Goal: Task Accomplishment & Management: Manage account settings

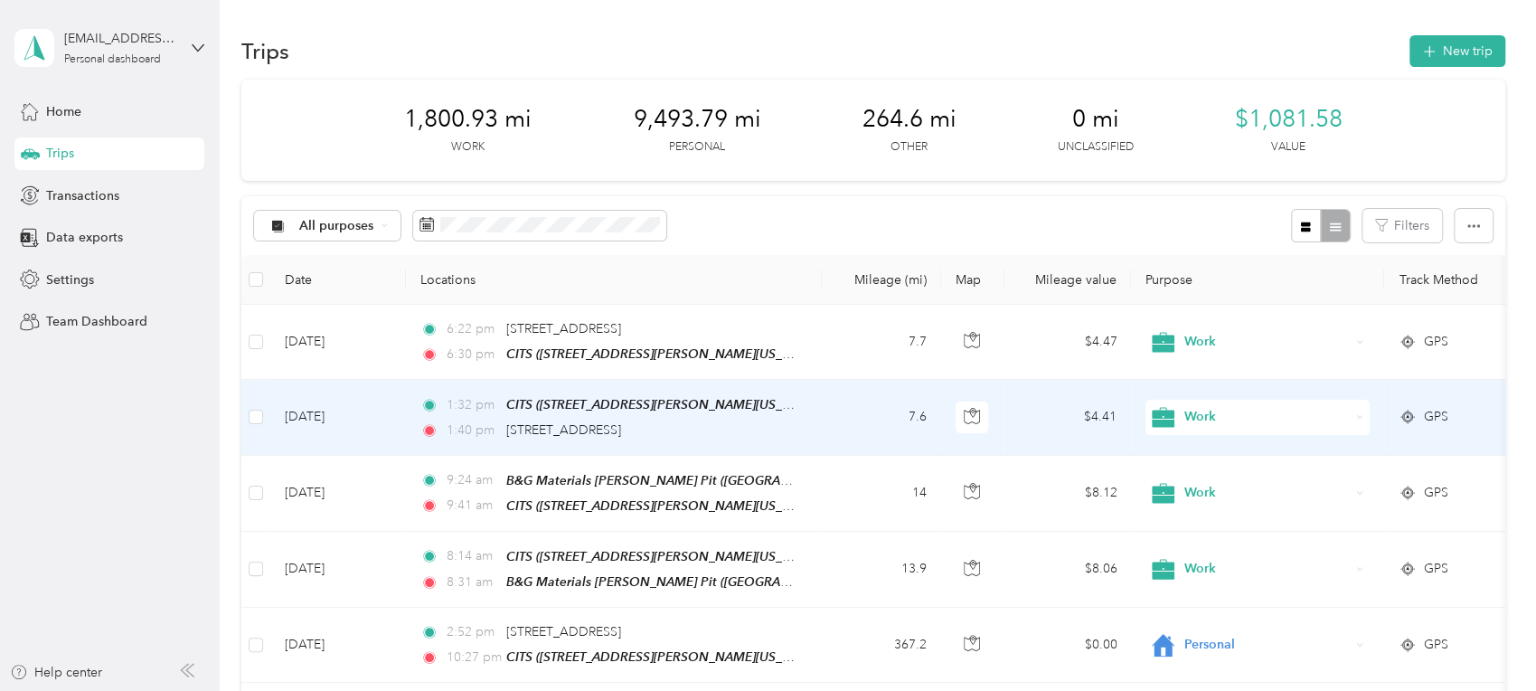
click at [336, 414] on td "[DATE]" at bounding box center [338, 417] width 136 height 75
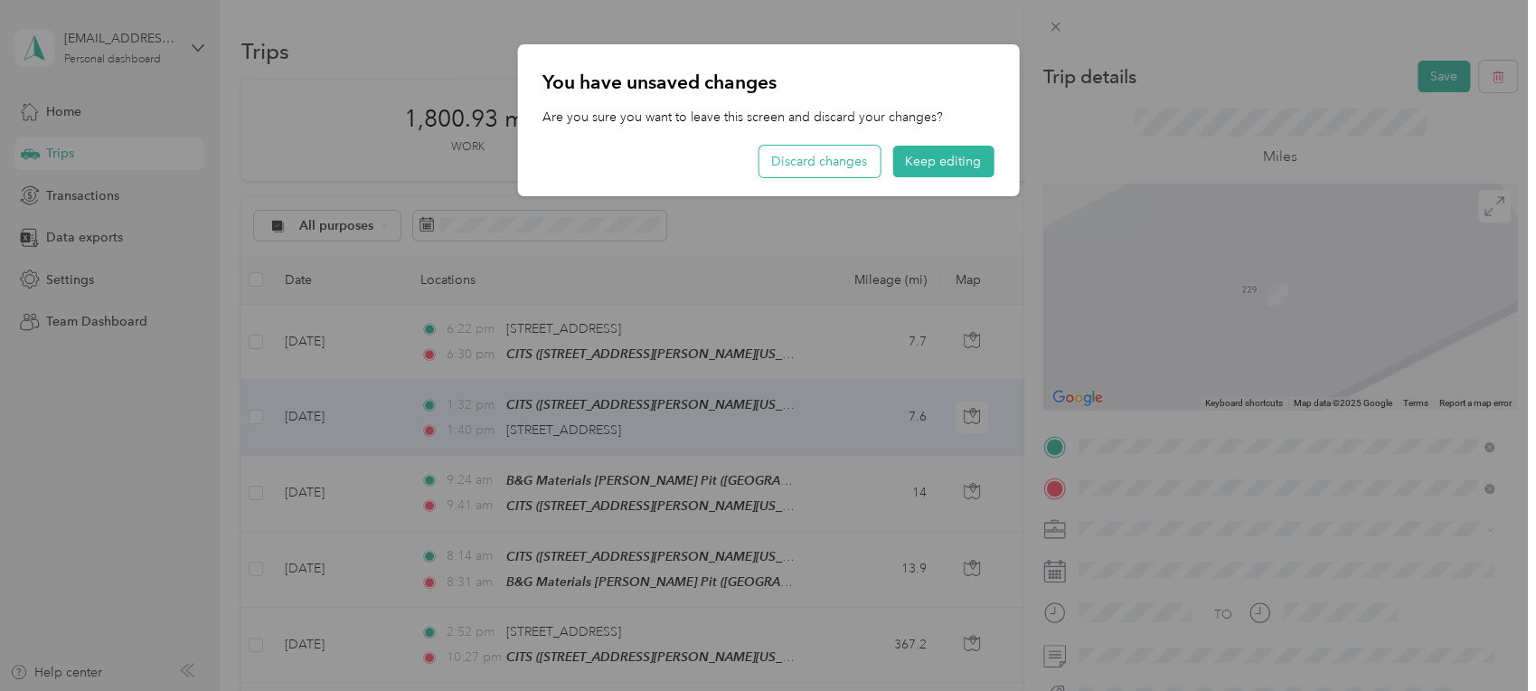
click at [847, 163] on button "Discard changes" at bounding box center [819, 162] width 121 height 32
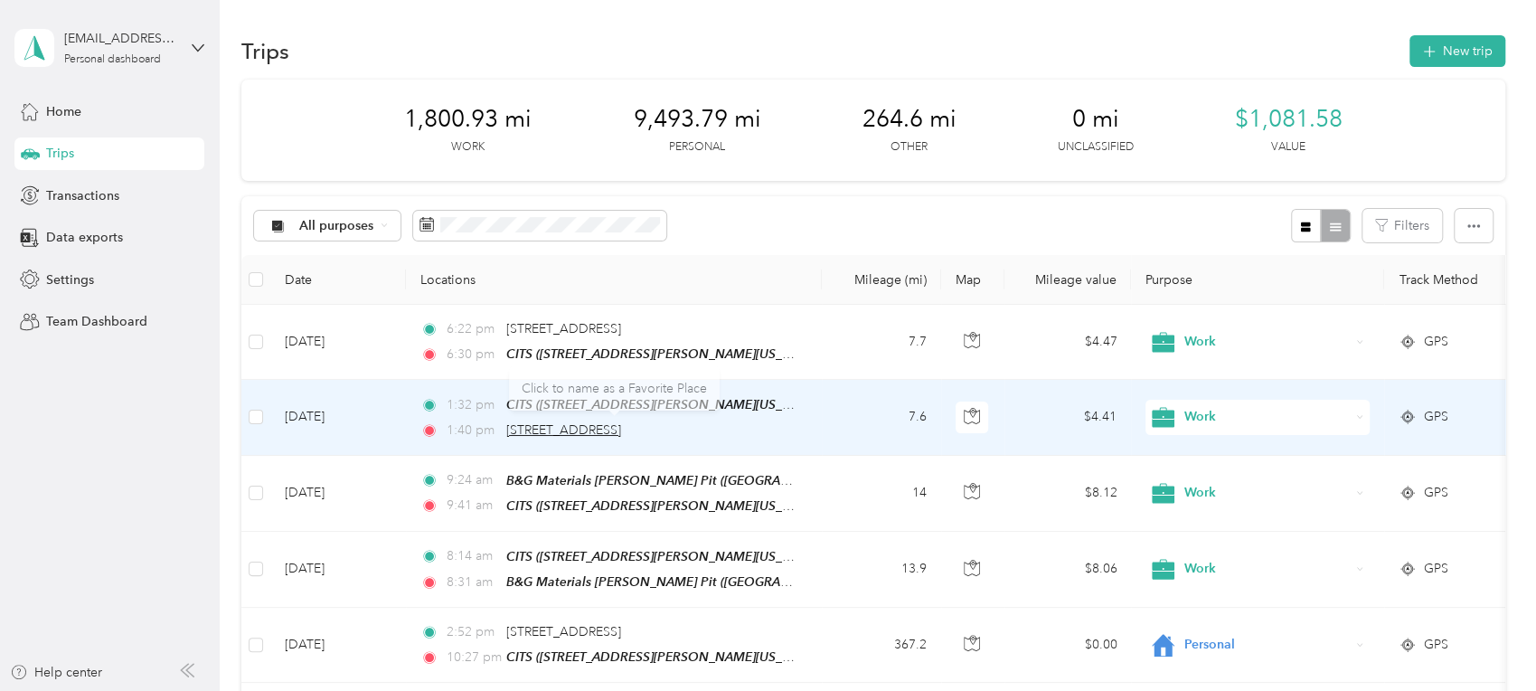
click at [571, 424] on span "[STREET_ADDRESS]" at bounding box center [563, 429] width 115 height 15
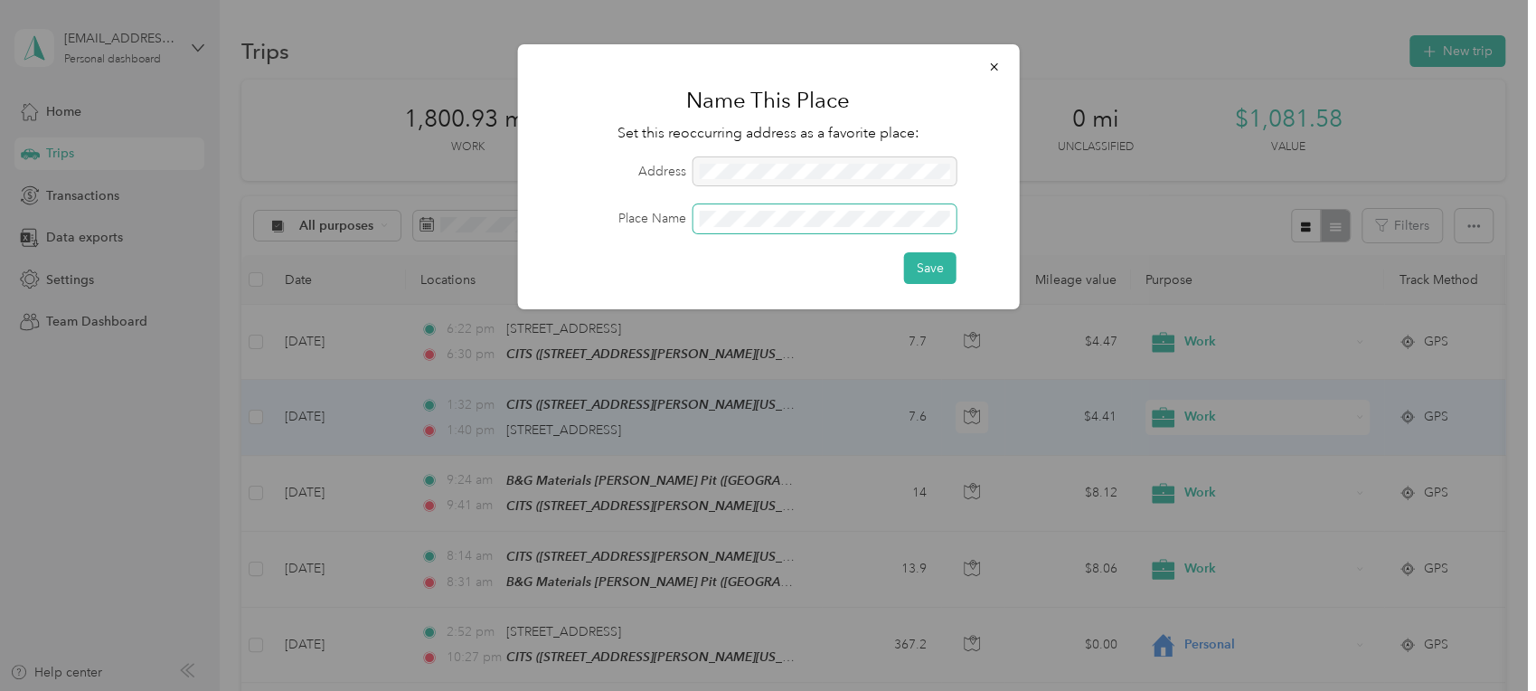
click at [765, 210] on span at bounding box center [824, 218] width 263 height 29
click at [923, 267] on button "Save" at bounding box center [929, 268] width 52 height 32
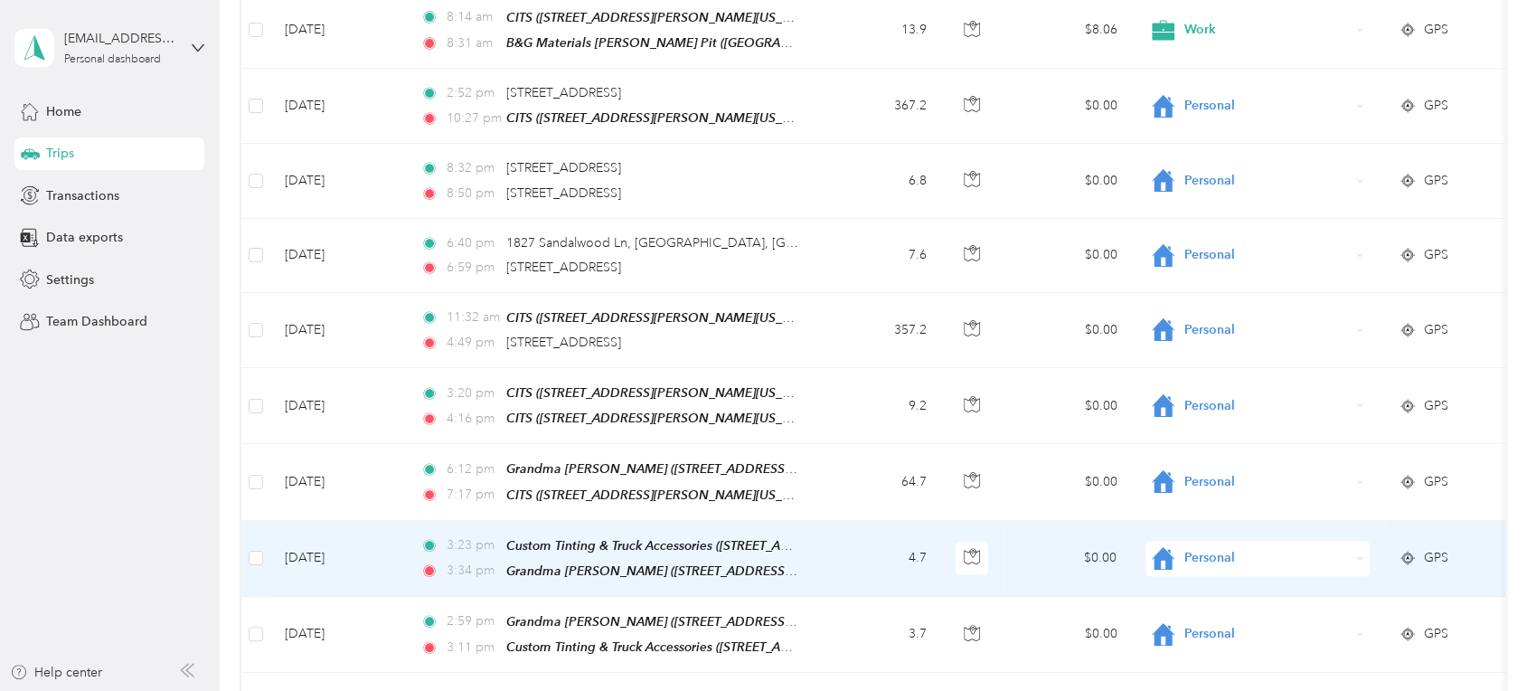
scroll to position [543, 0]
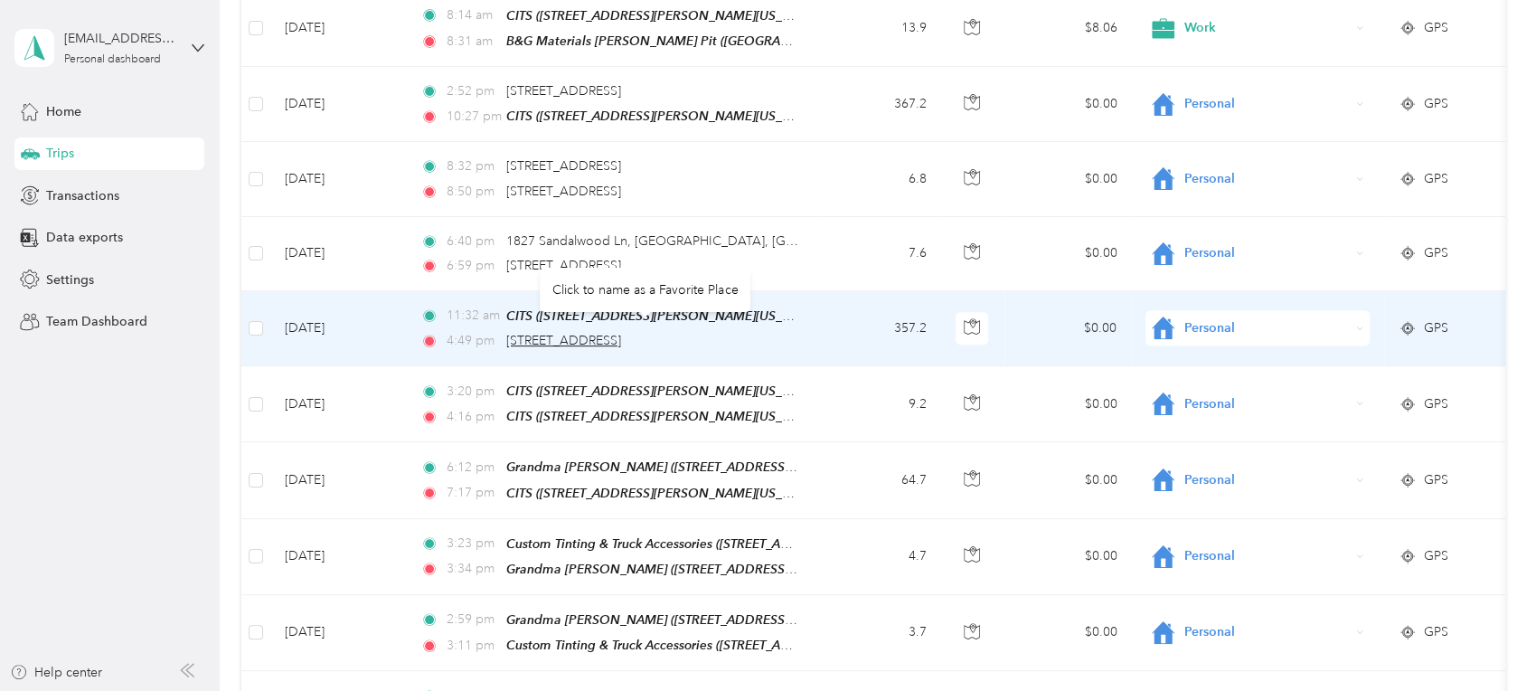
click at [610, 334] on span "[STREET_ADDRESS]" at bounding box center [563, 340] width 115 height 15
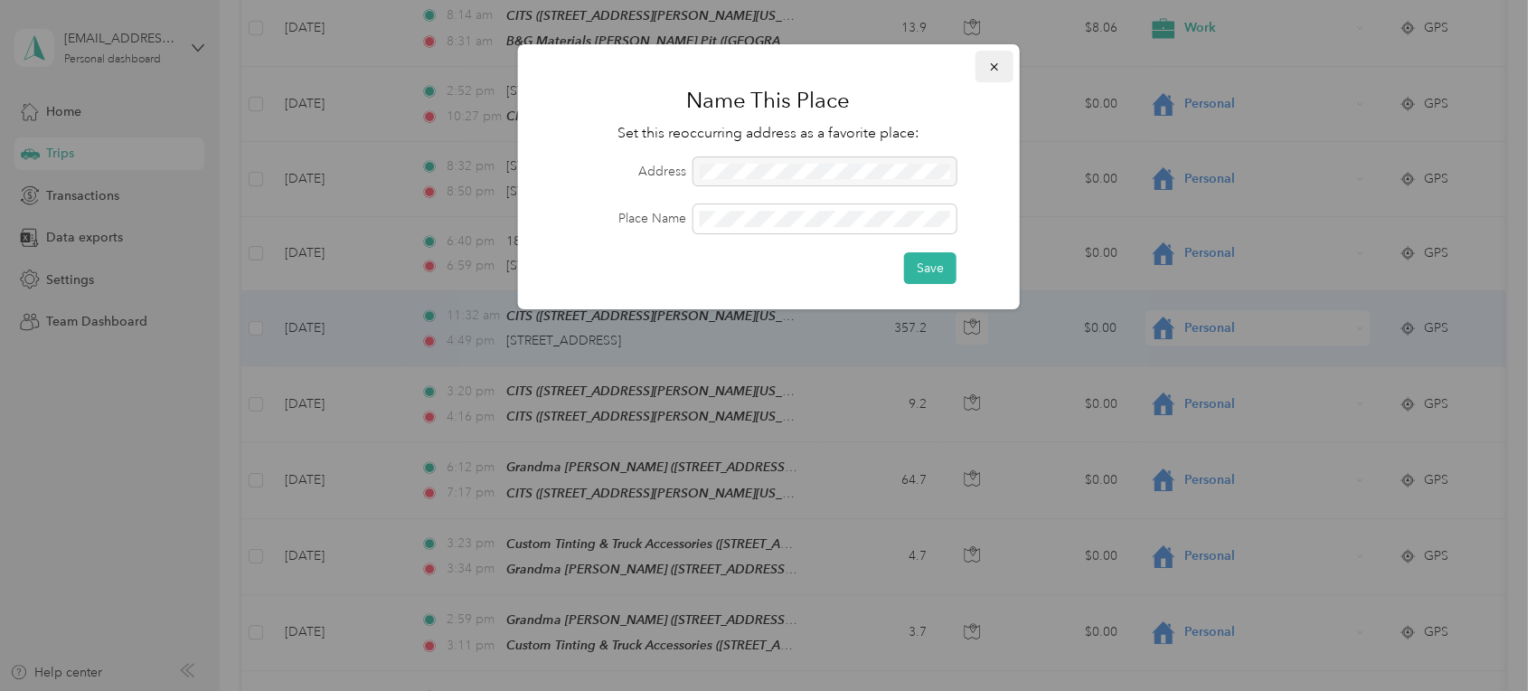
click at [1004, 62] on button "button" at bounding box center [994, 67] width 38 height 32
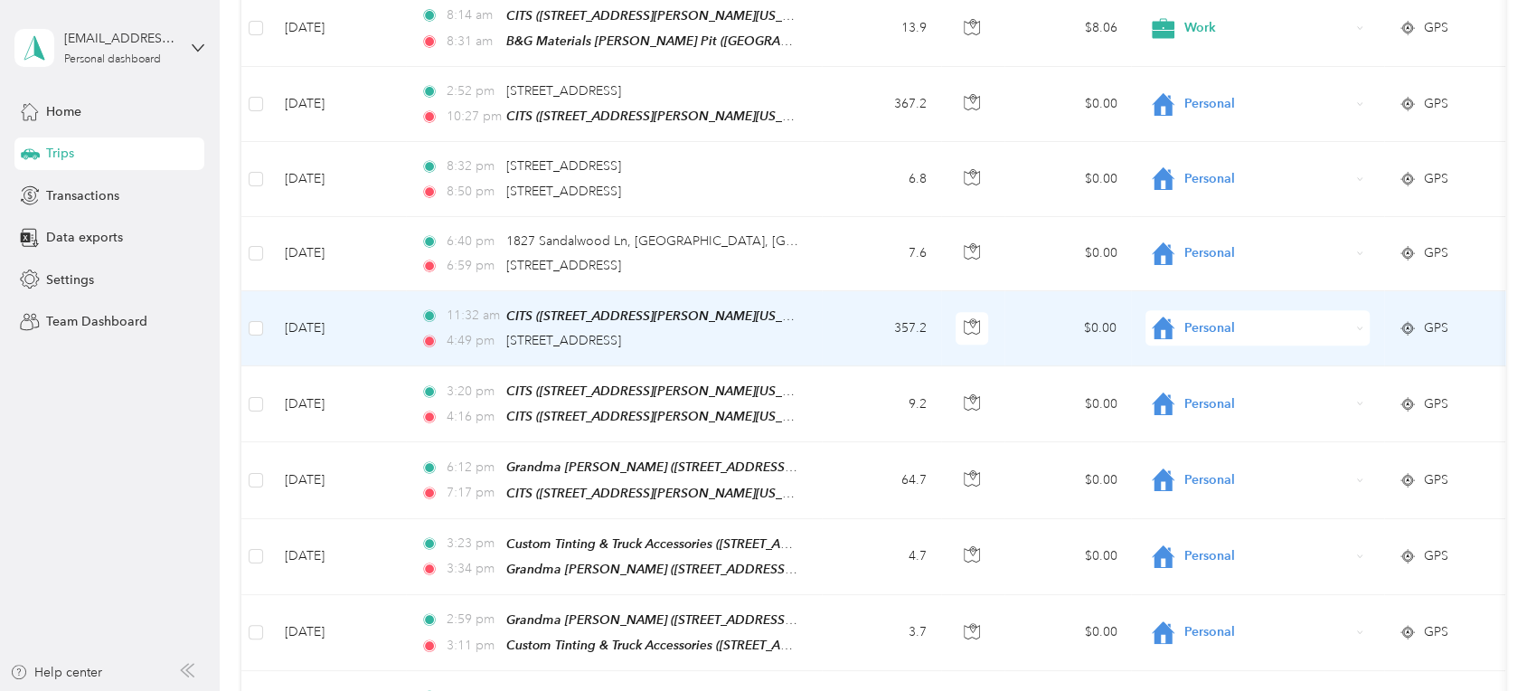
click at [341, 317] on td "[DATE]" at bounding box center [338, 328] width 136 height 75
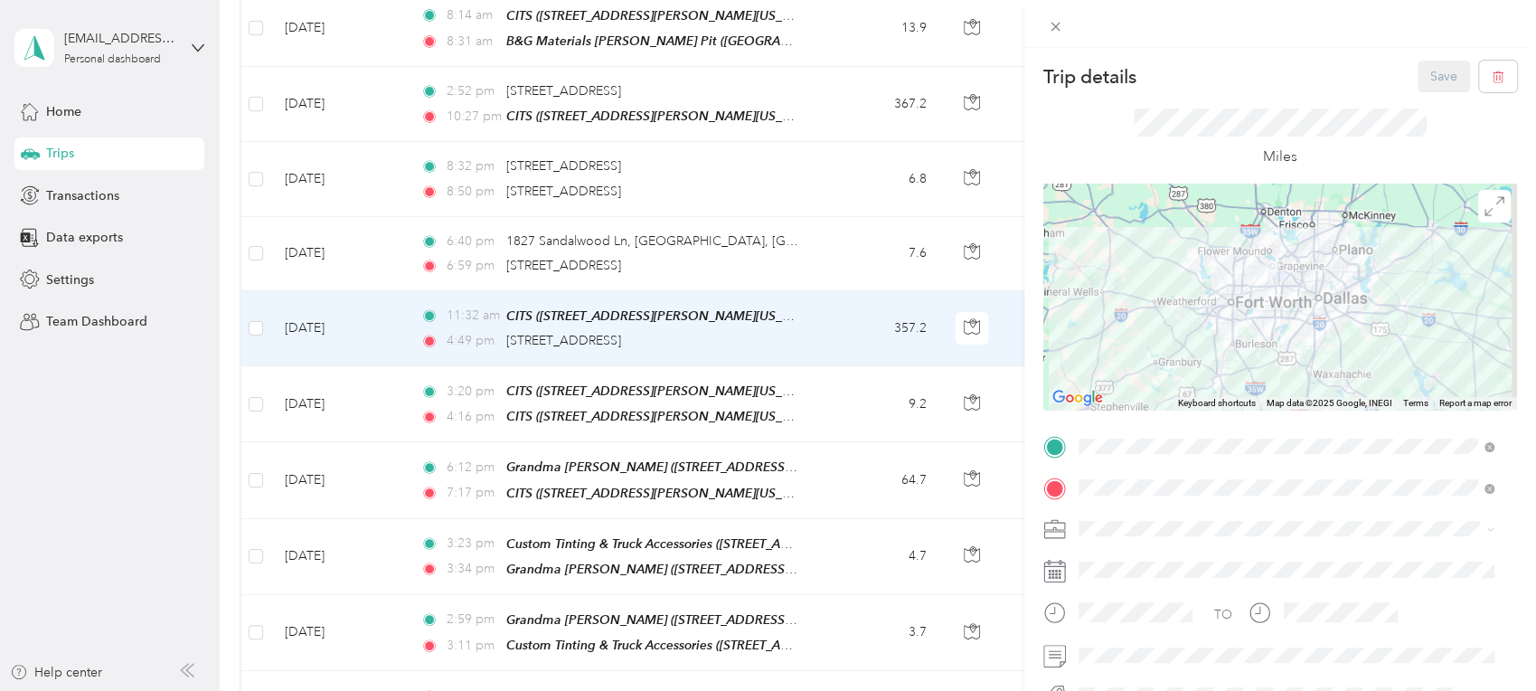
drag, startPoint x: 1305, startPoint y: 341, endPoint x: 1299, endPoint y: 399, distance: 58.2
click at [1299, 399] on div "Keyboard shortcuts Map Data Map data ©2025 Google, INEGI Map data ©2025 Google,…" at bounding box center [1281, 297] width 474 height 226
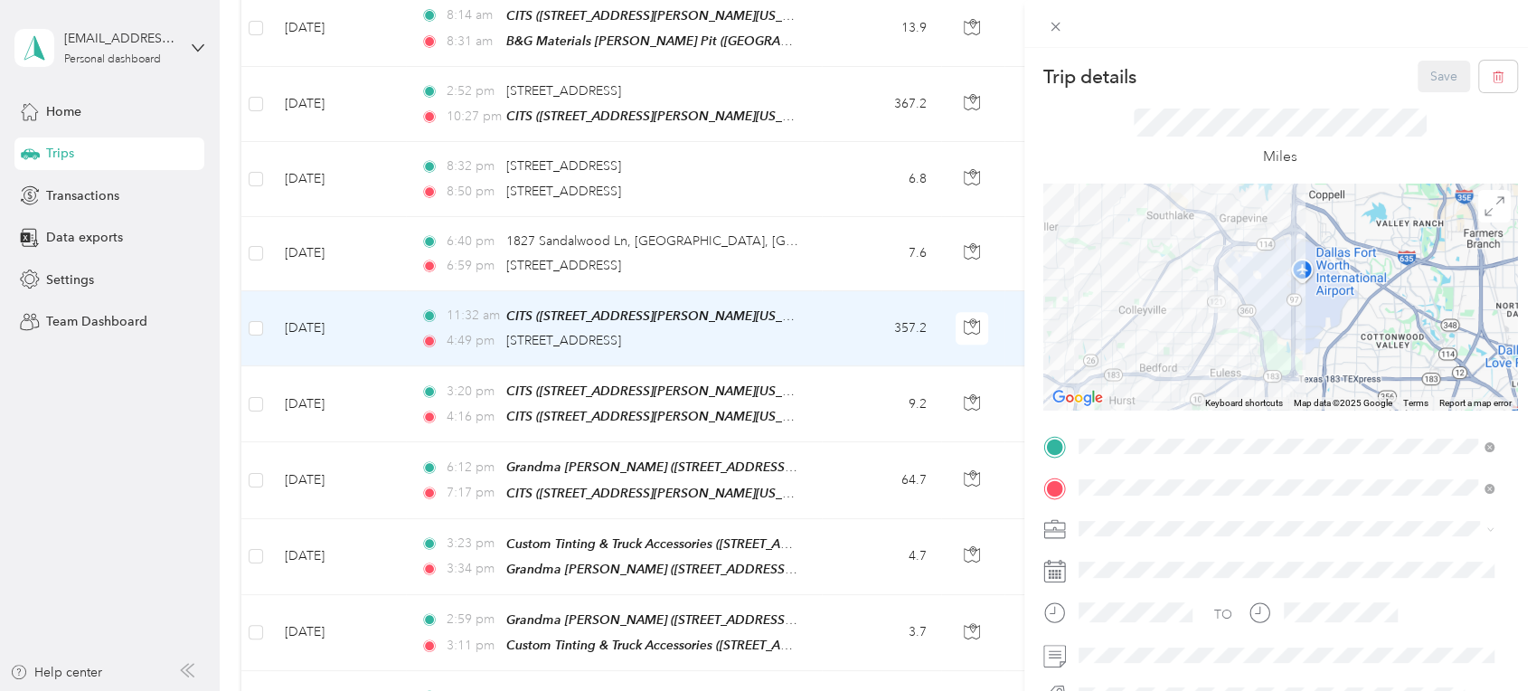
drag, startPoint x: 1216, startPoint y: 263, endPoint x: 1218, endPoint y: 373, distance: 110.3
click at [1218, 373] on div at bounding box center [1281, 297] width 474 height 226
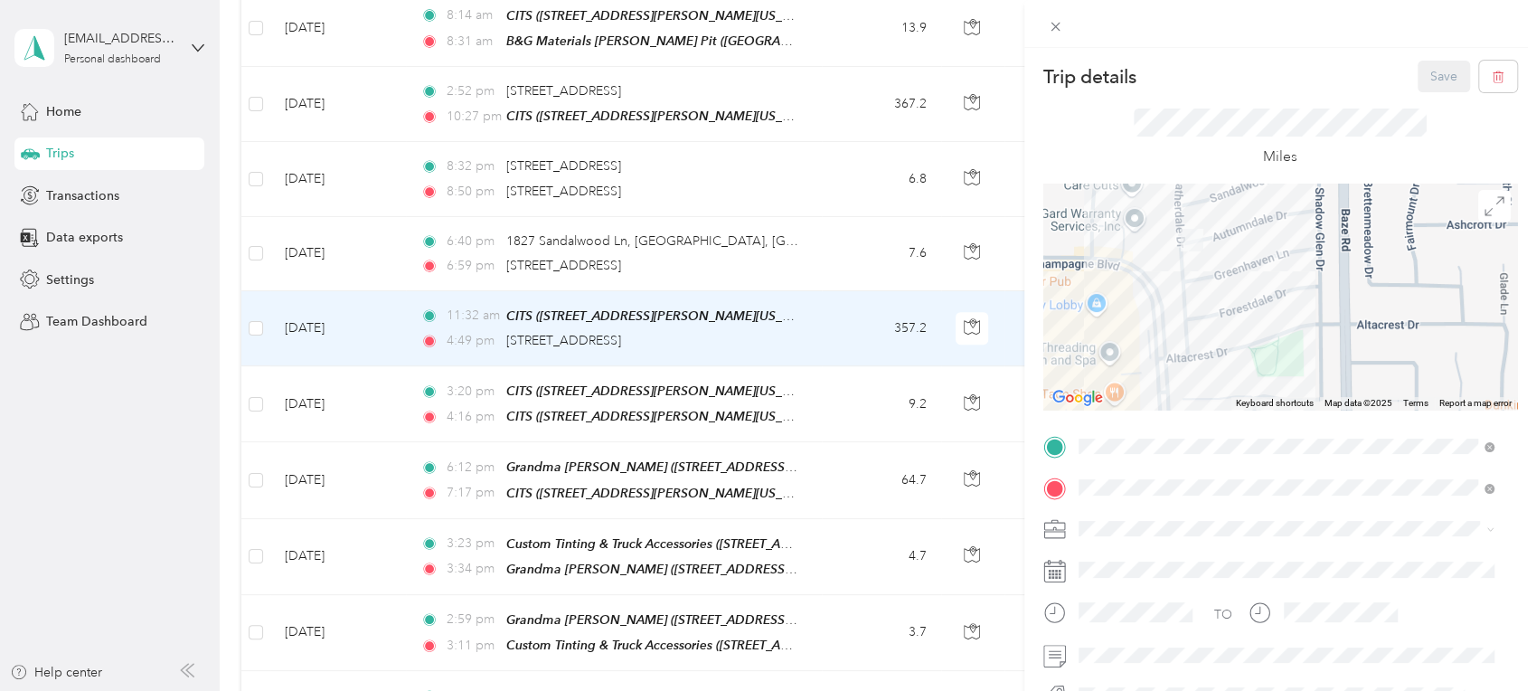
click at [1236, 379] on div at bounding box center [1281, 297] width 474 height 226
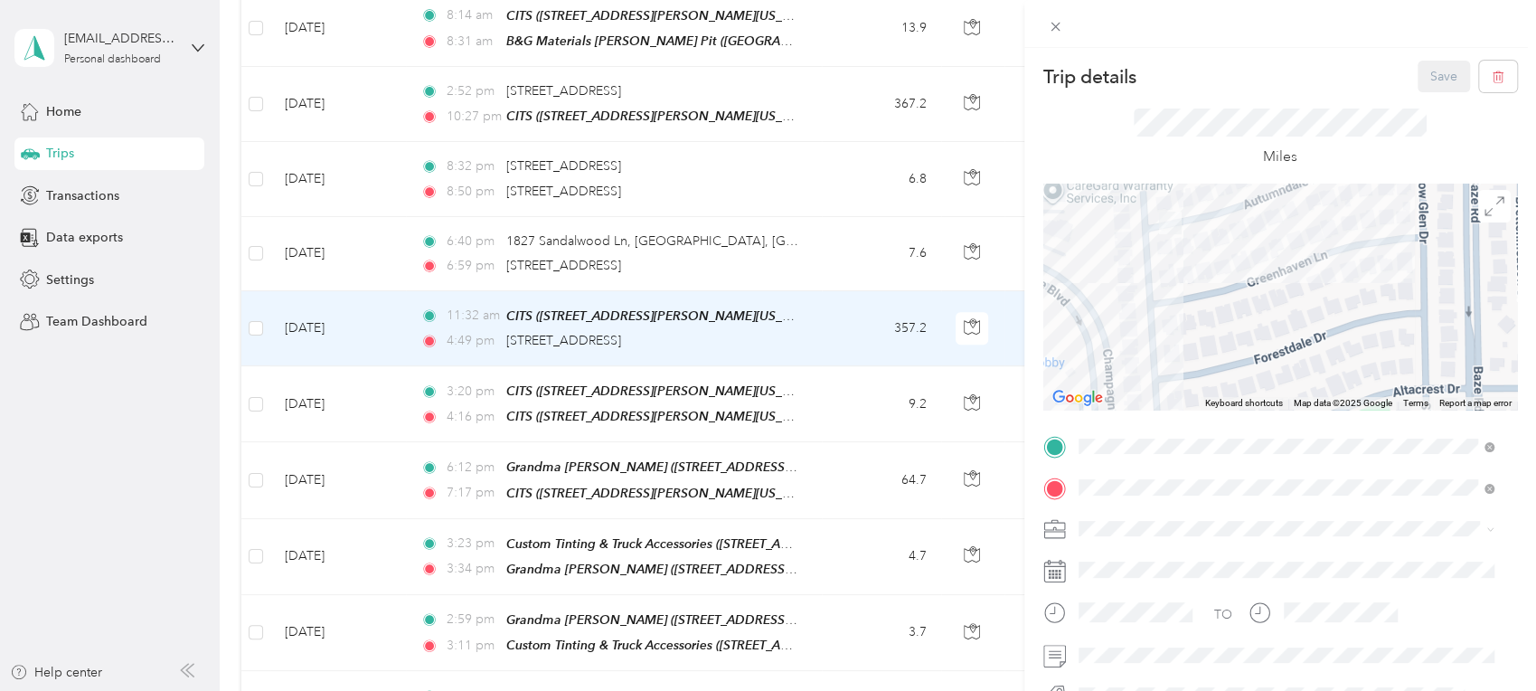
drag, startPoint x: 1211, startPoint y: 257, endPoint x: 1222, endPoint y: 330, distance: 74.1
click at [1222, 330] on div at bounding box center [1281, 297] width 474 height 226
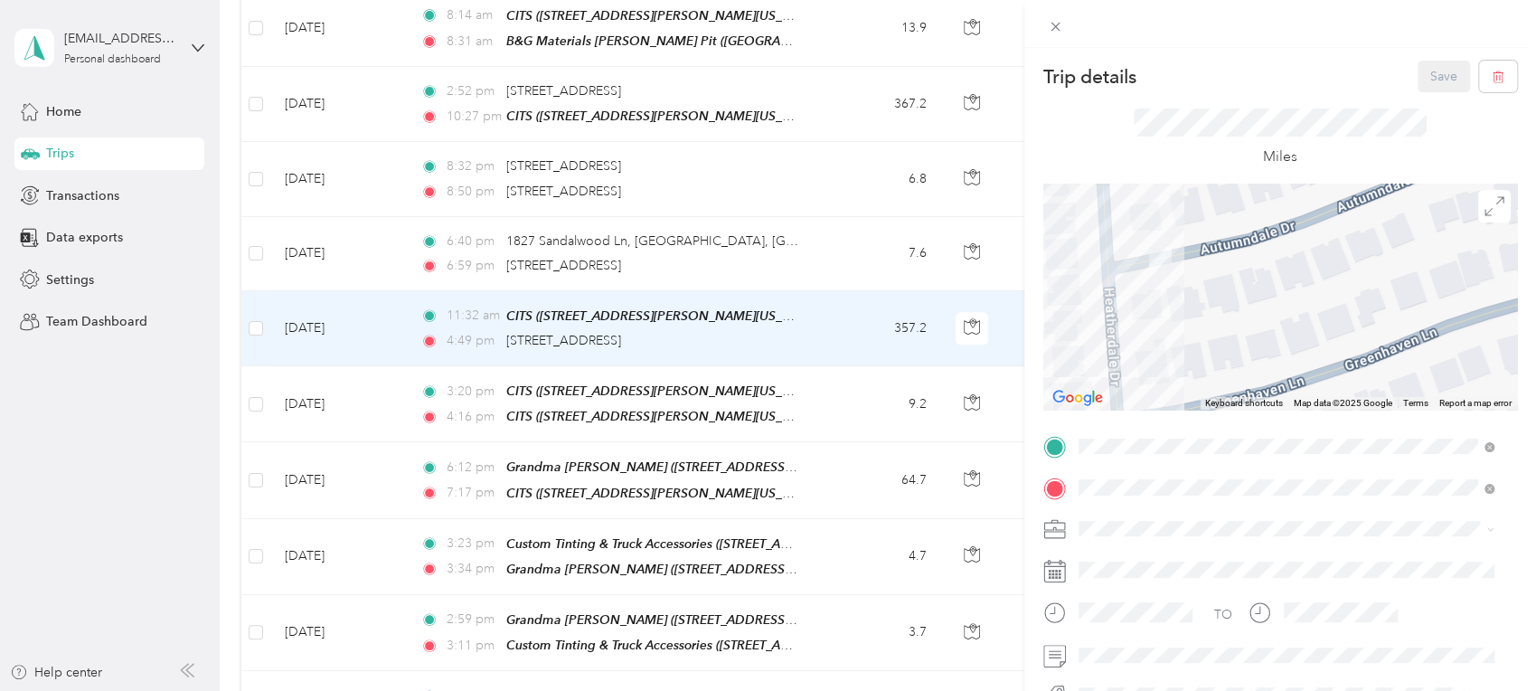
click at [540, 329] on div "Trip details Save This trip cannot be edited because it is either under review,…" at bounding box center [768, 345] width 1536 height 691
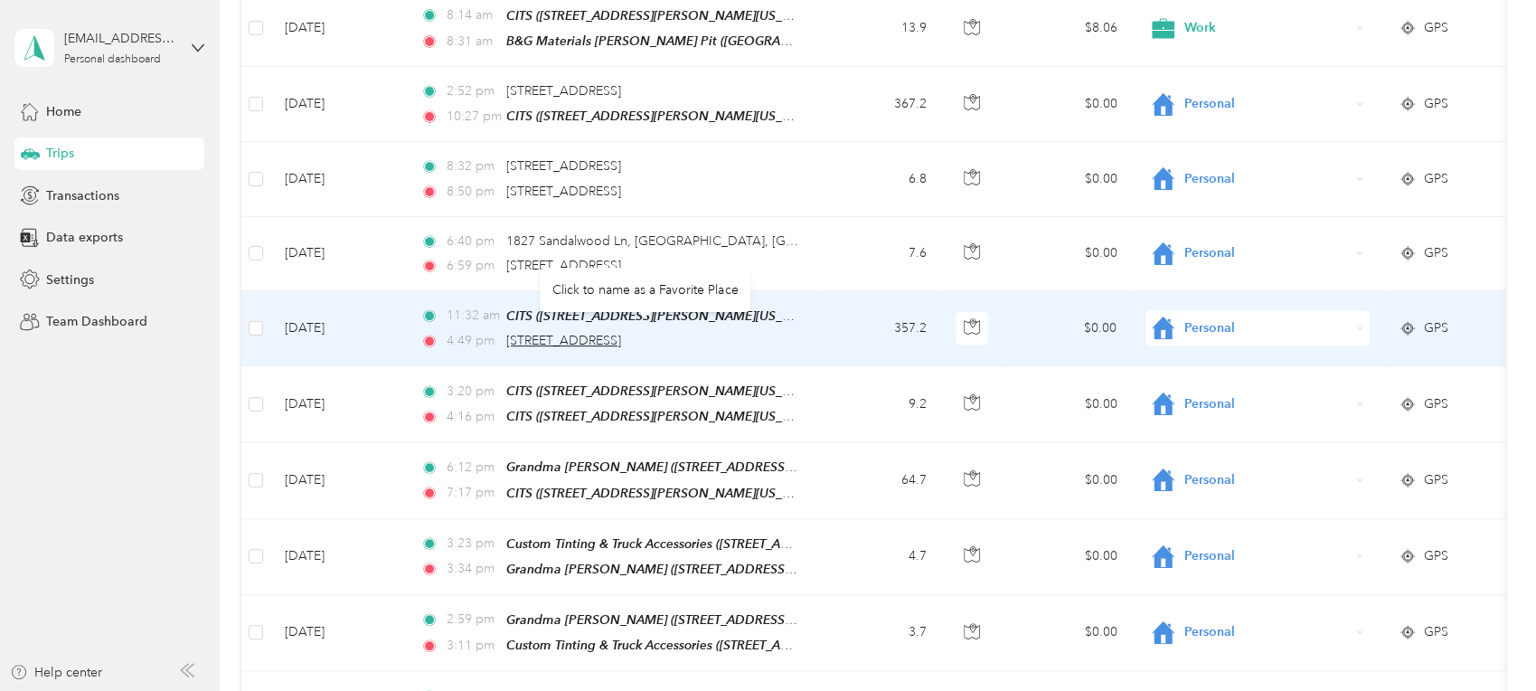
click at [584, 333] on span "[STREET_ADDRESS]" at bounding box center [563, 340] width 115 height 15
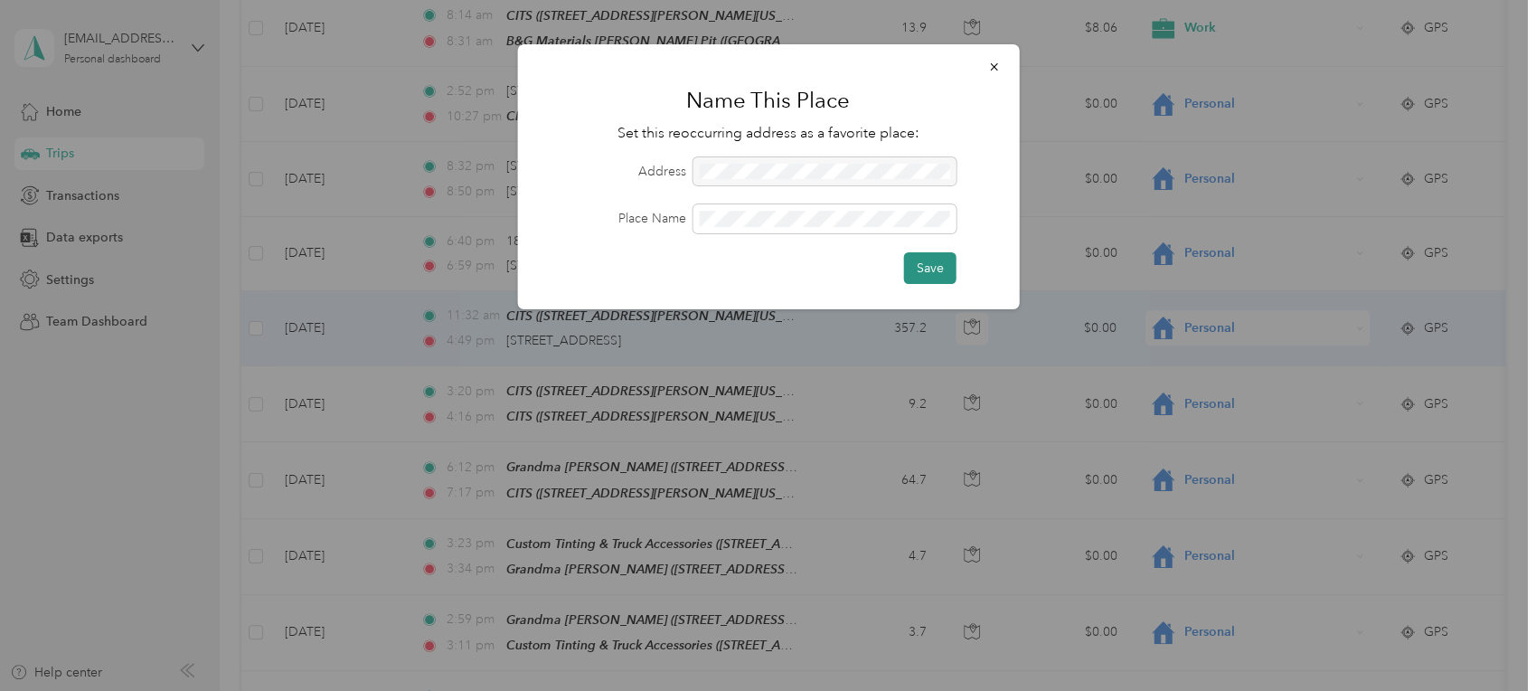
click at [928, 265] on button "Save" at bounding box center [929, 268] width 52 height 32
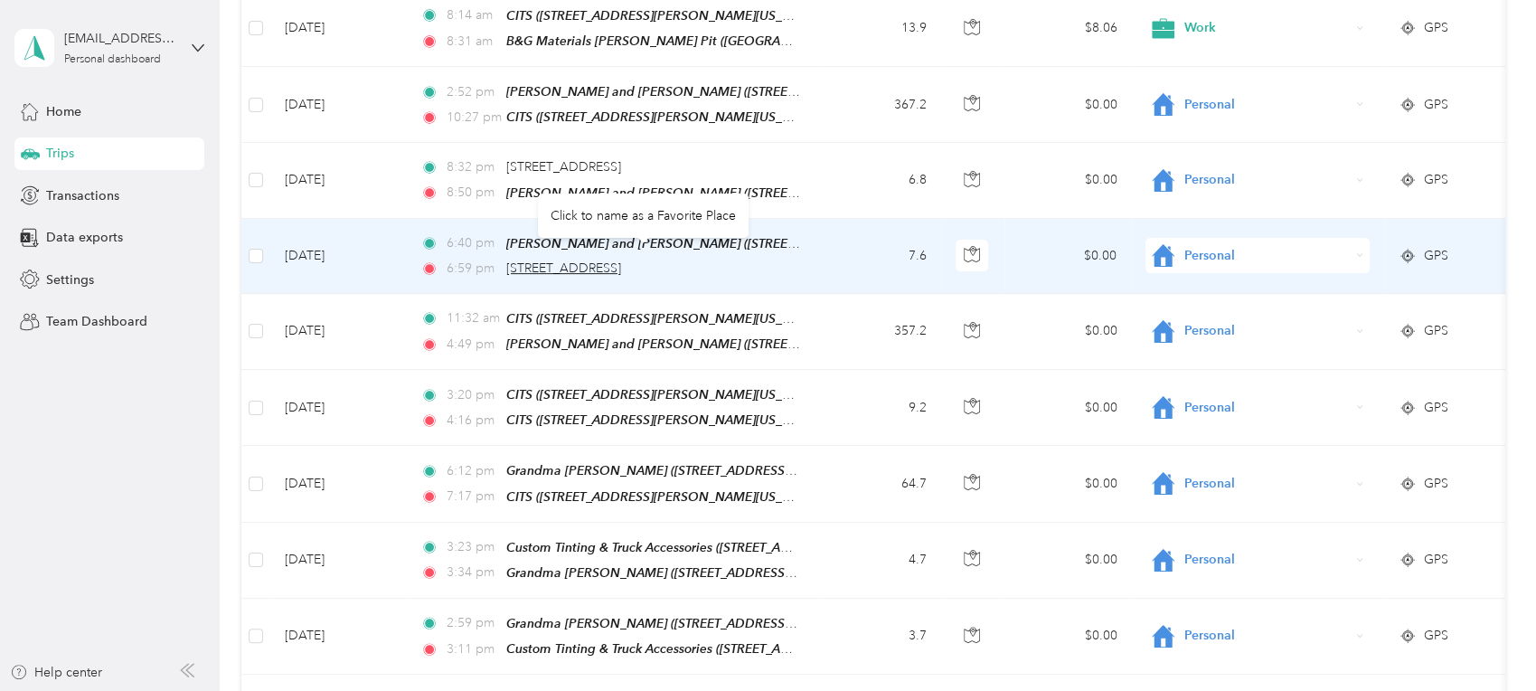
click at [621, 260] on span "[STREET_ADDRESS]" at bounding box center [563, 267] width 115 height 15
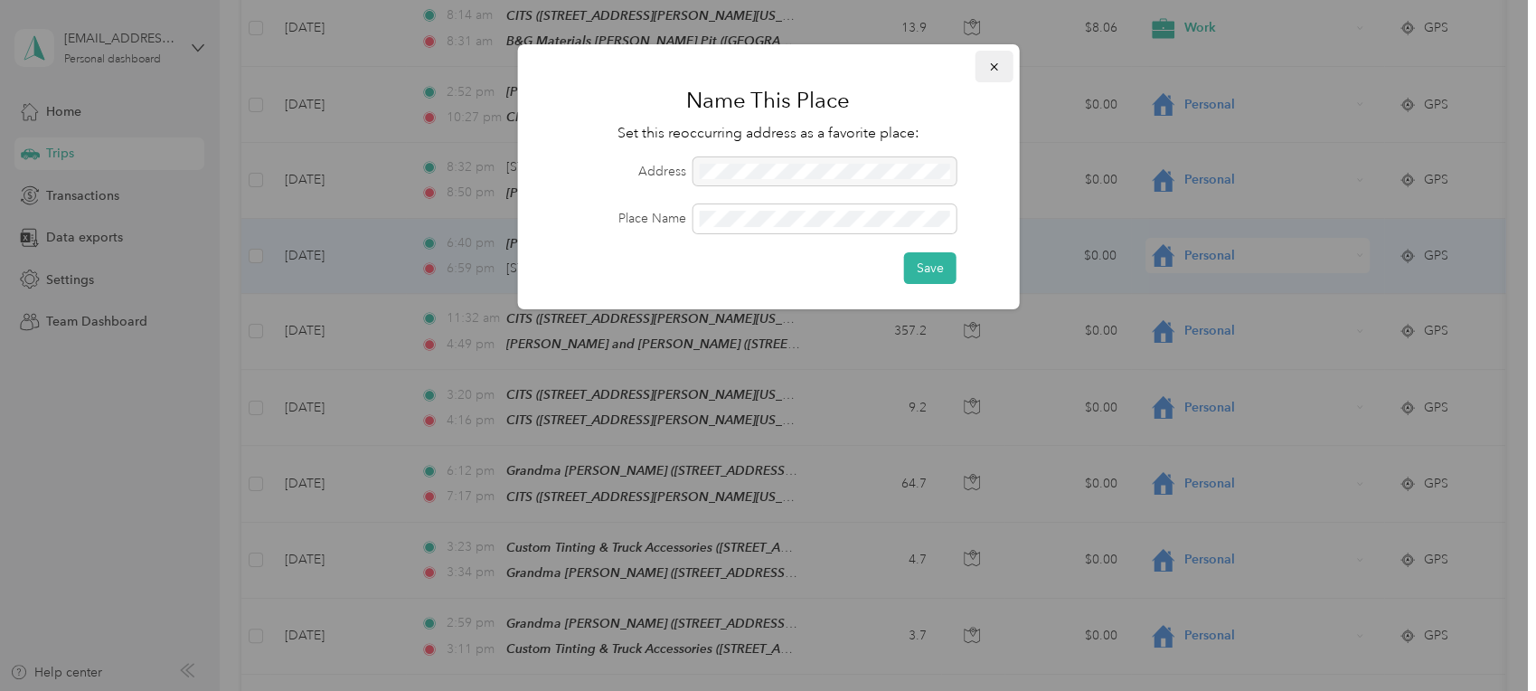
click at [987, 63] on button "button" at bounding box center [994, 67] width 38 height 32
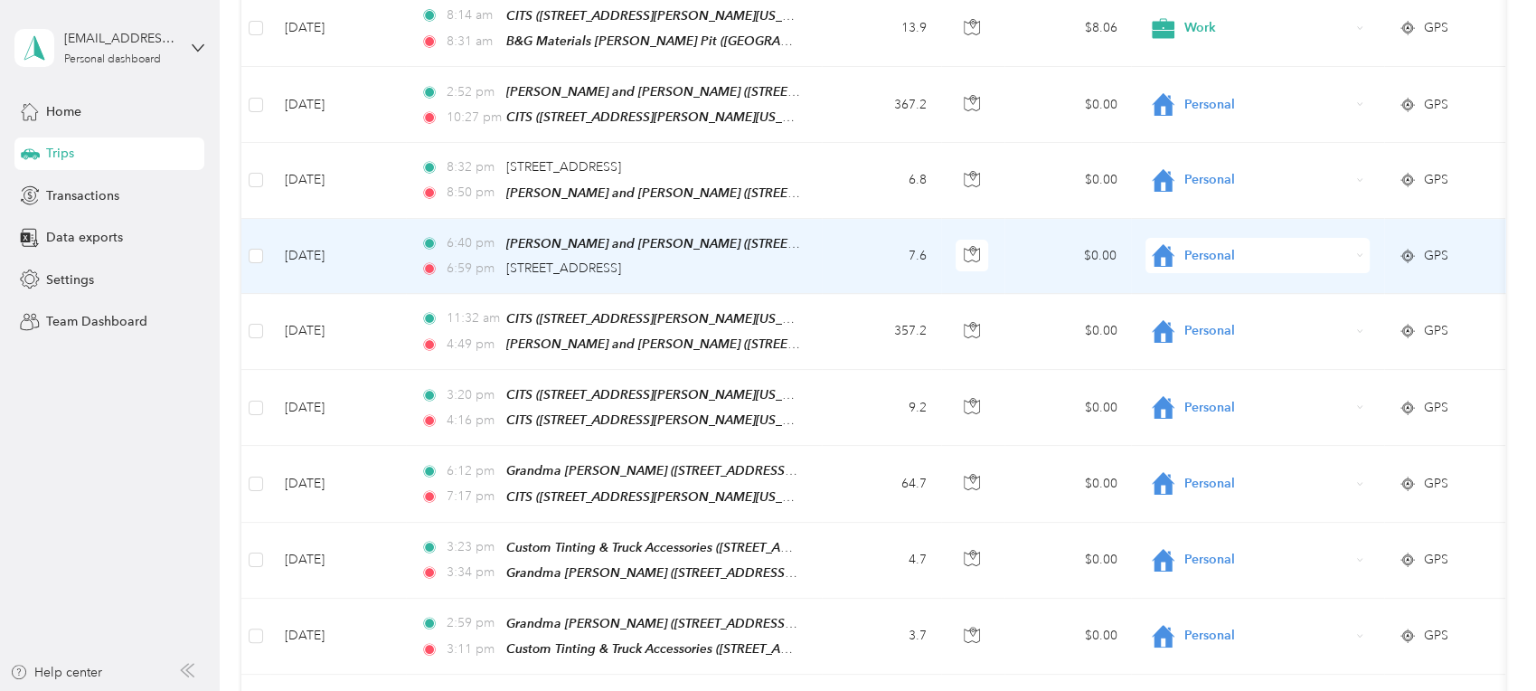
click at [333, 241] on td "[DATE]" at bounding box center [338, 256] width 136 height 75
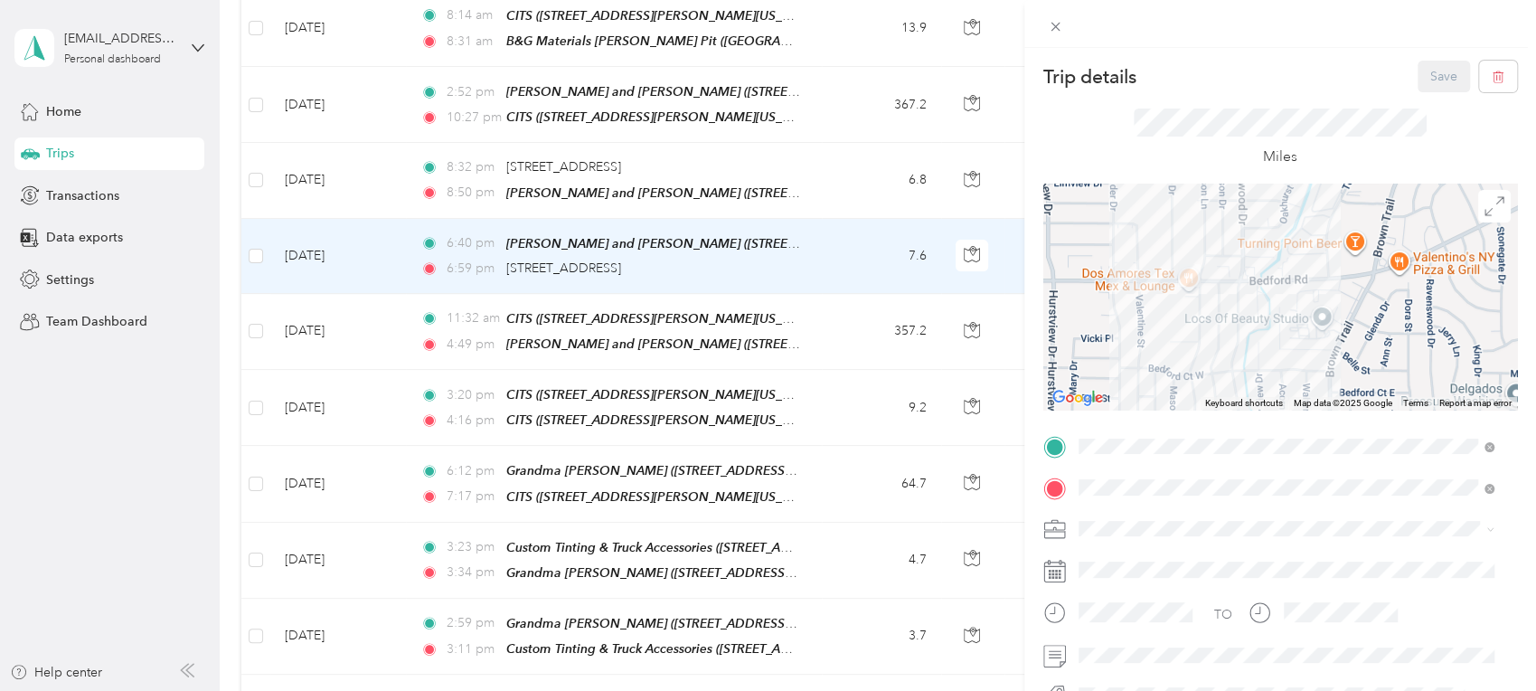
drag, startPoint x: 1187, startPoint y: 251, endPoint x: 1215, endPoint y: 339, distance: 93.0
click at [1215, 339] on div at bounding box center [1281, 297] width 474 height 226
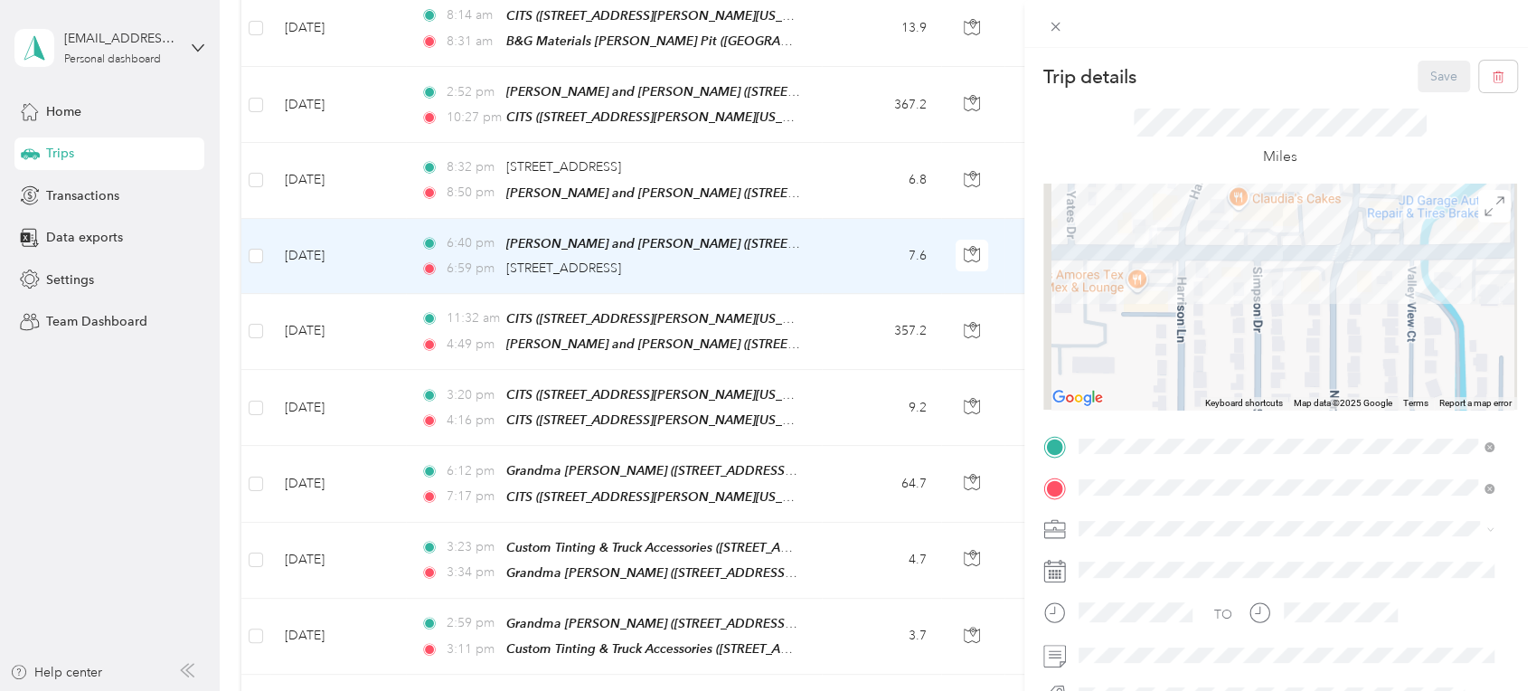
drag, startPoint x: 1161, startPoint y: 284, endPoint x: 1180, endPoint y: 360, distance: 78.3
click at [1183, 364] on div at bounding box center [1281, 297] width 474 height 226
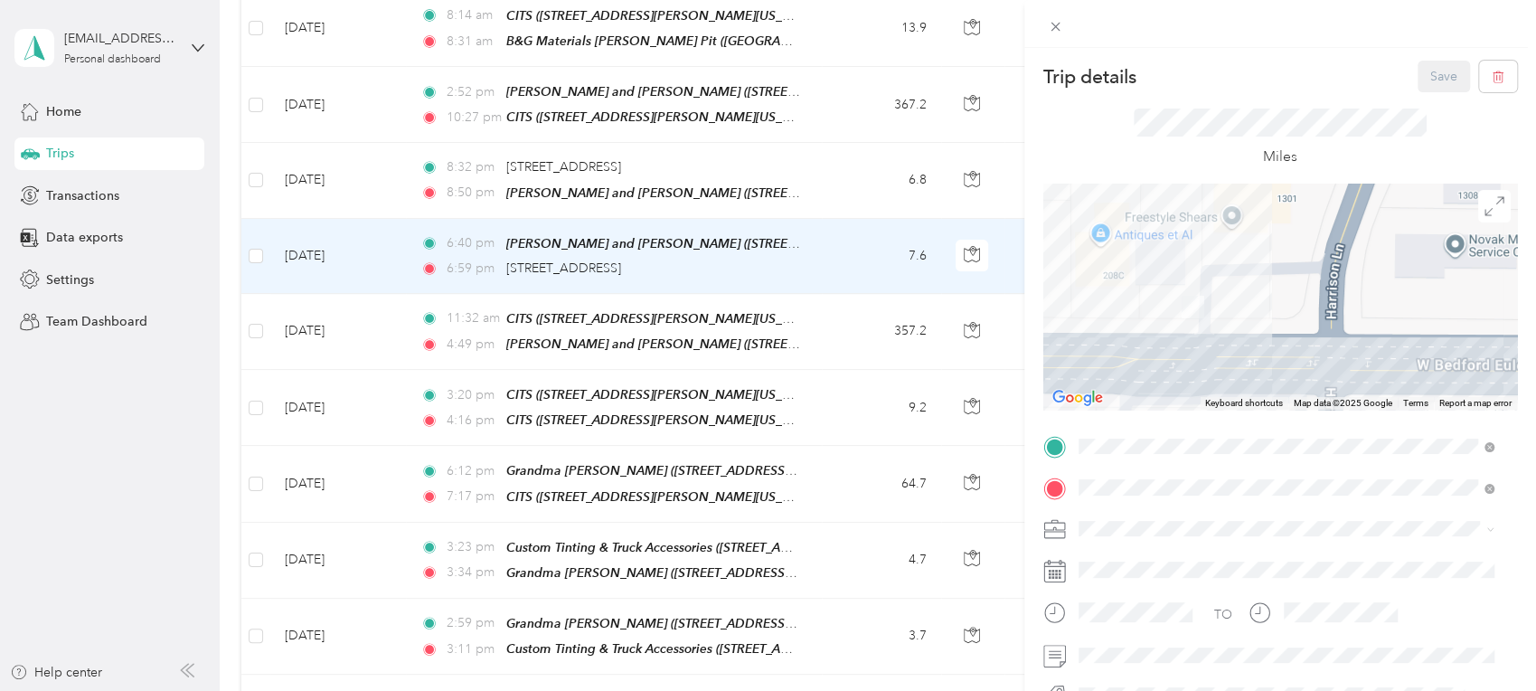
drag, startPoint x: 1171, startPoint y: 308, endPoint x: 1200, endPoint y: 392, distance: 88.1
click at [1200, 392] on div at bounding box center [1281, 297] width 474 height 226
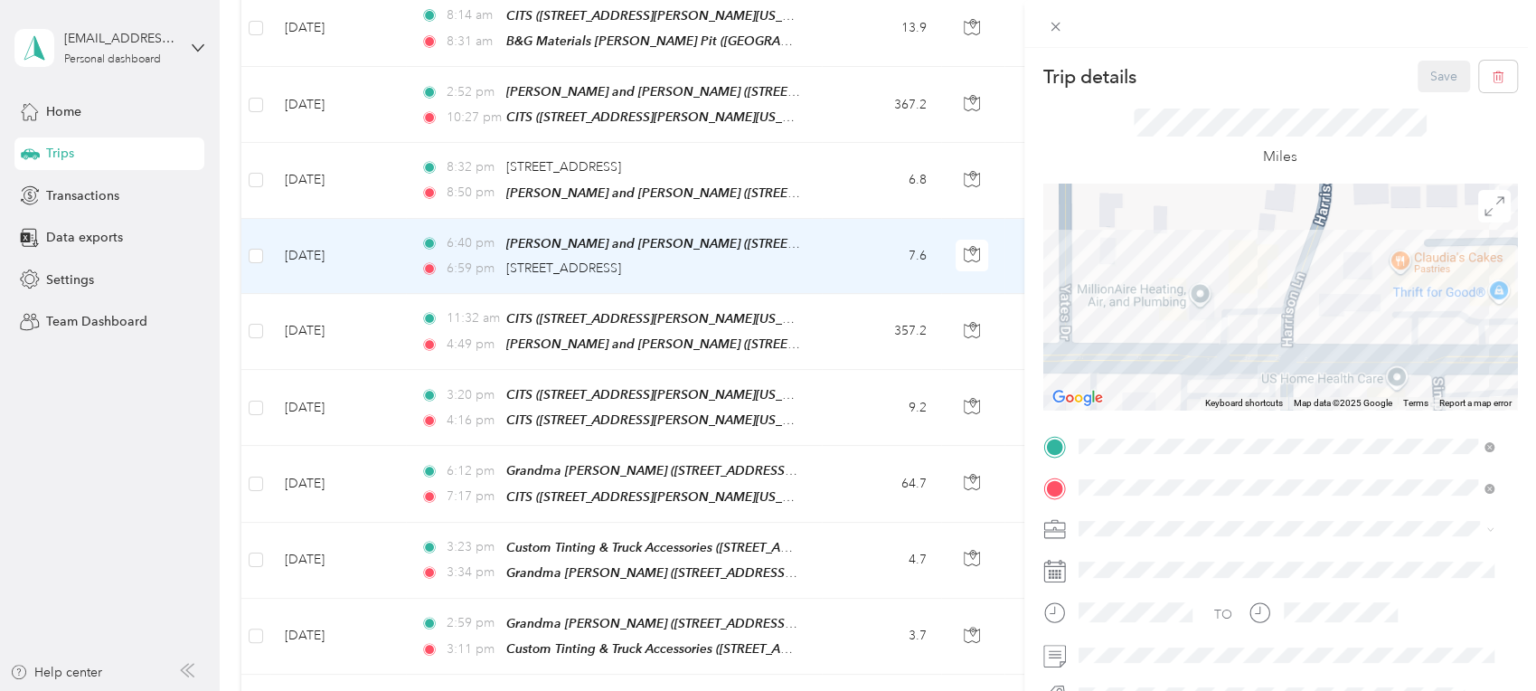
click at [1182, 149] on div "Miles" at bounding box center [1280, 139] width 293 height 60
click at [531, 251] on div "Trip details Save This trip cannot be edited because it is either under review,…" at bounding box center [768, 345] width 1536 height 691
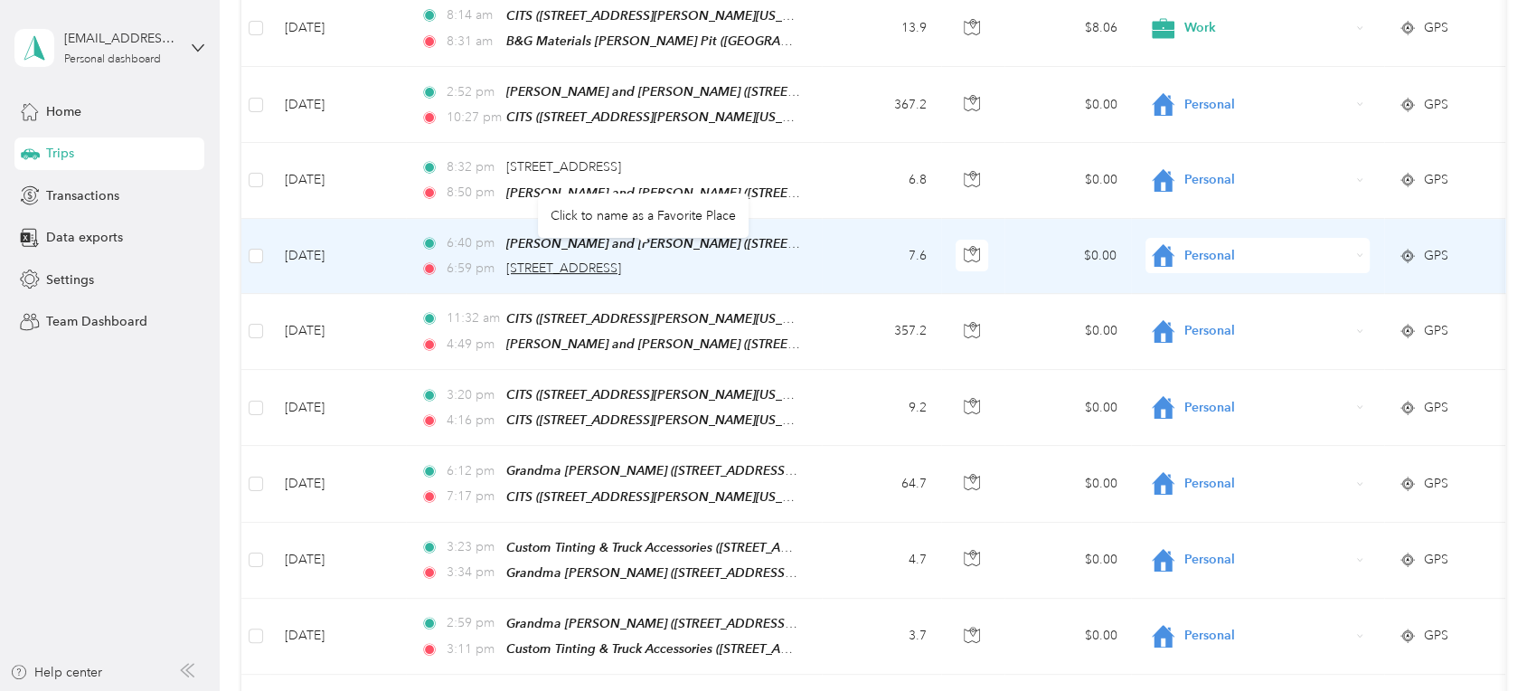
click at [531, 260] on span "[STREET_ADDRESS]" at bounding box center [563, 267] width 115 height 15
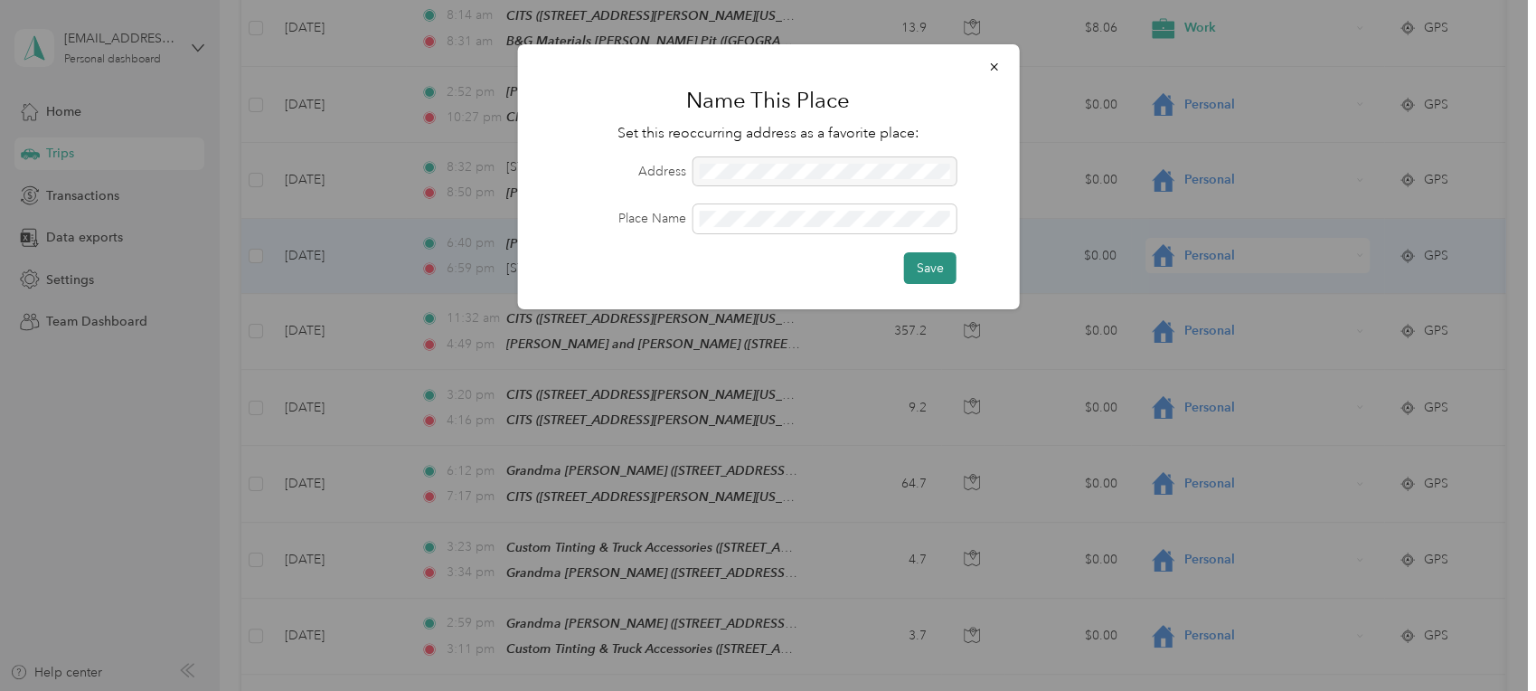
click at [942, 267] on button "Save" at bounding box center [929, 268] width 52 height 32
